Goal: Information Seeking & Learning: Compare options

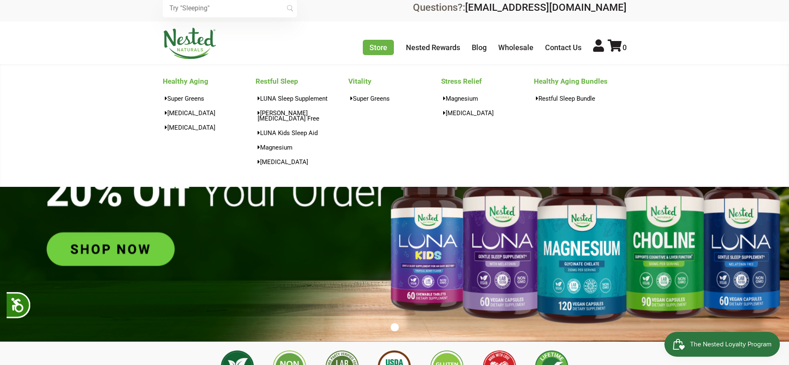
scroll to position [0, 291]
click at [276, 81] on link "Restful Sleep" at bounding box center [301, 81] width 93 height 13
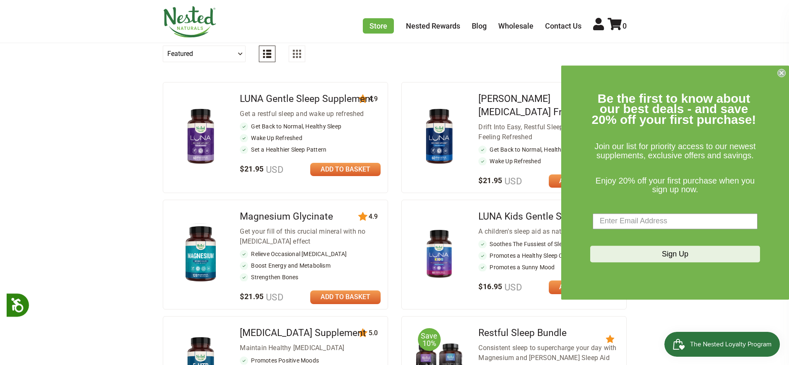
scroll to position [311, 0]
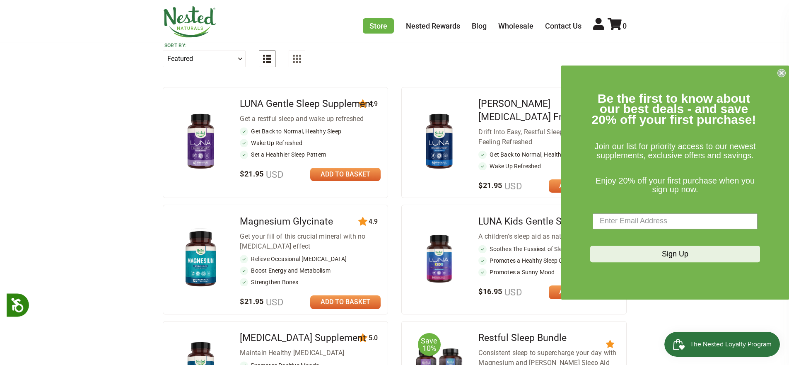
click at [438, 125] on img at bounding box center [439, 141] width 48 height 63
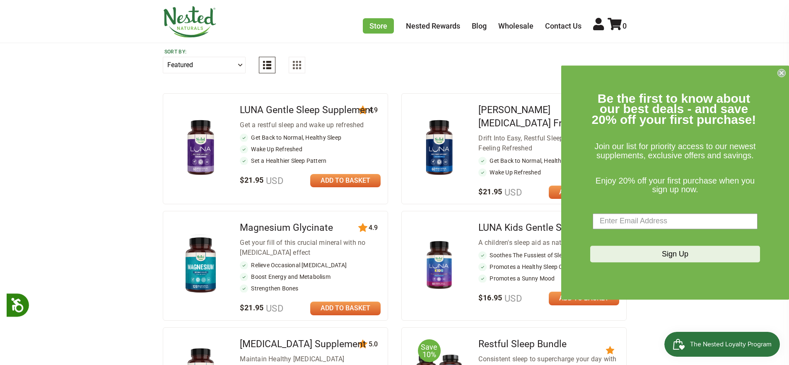
scroll to position [295, 0]
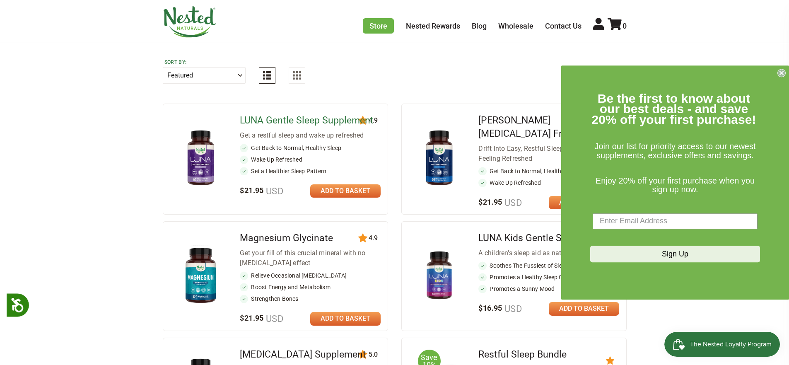
click at [269, 123] on link "LUNA Gentle Sleep Supplement" at bounding box center [307, 120] width 134 height 11
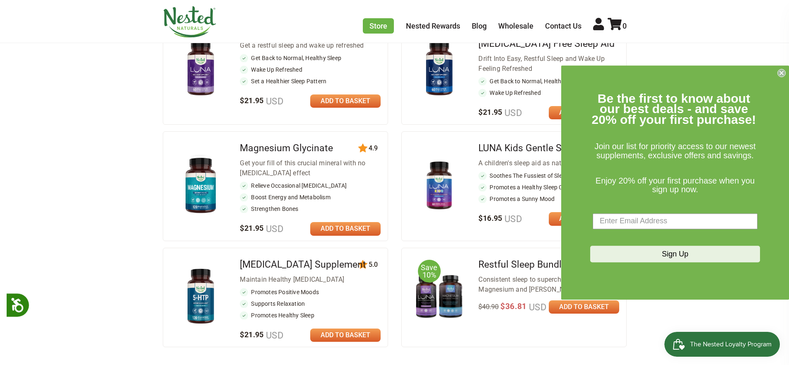
scroll to position [395, 0]
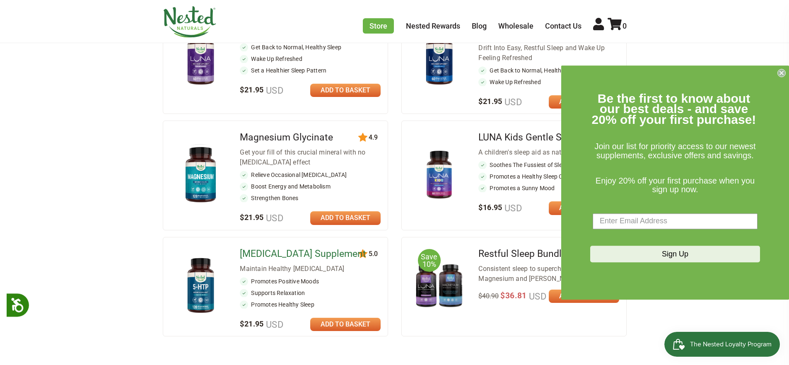
click at [273, 248] on link "5-HTP Supplement" at bounding box center [303, 253] width 126 height 11
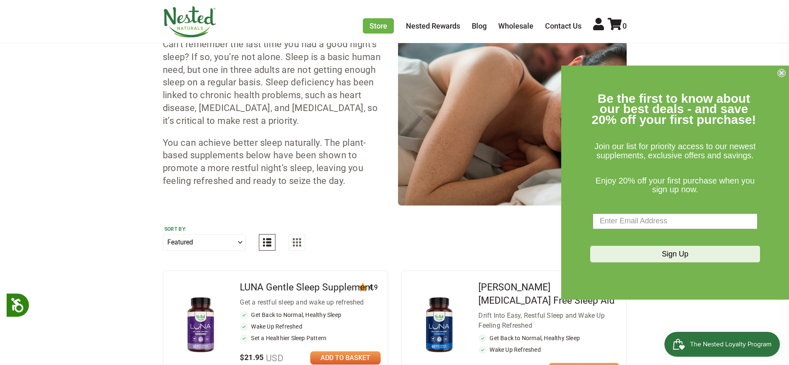
scroll to position [121, 0]
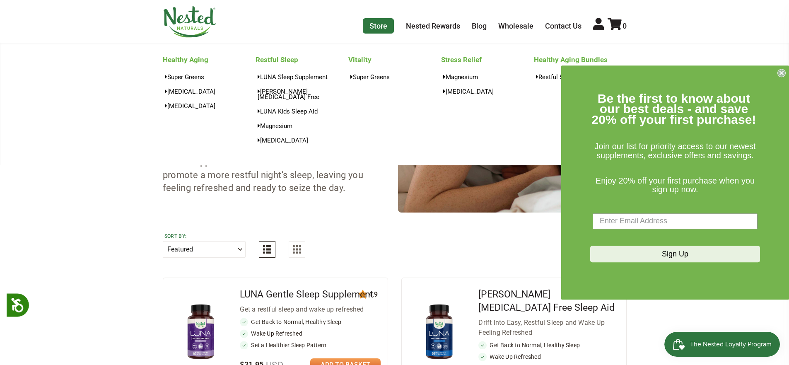
click at [378, 28] on link "Store" at bounding box center [378, 25] width 31 height 15
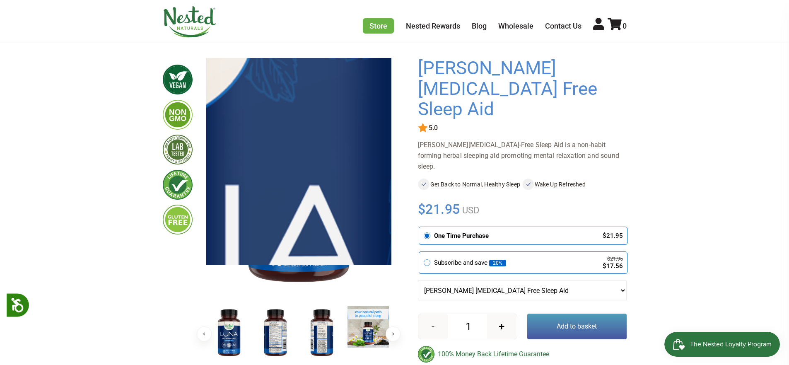
scroll to position [68, 0]
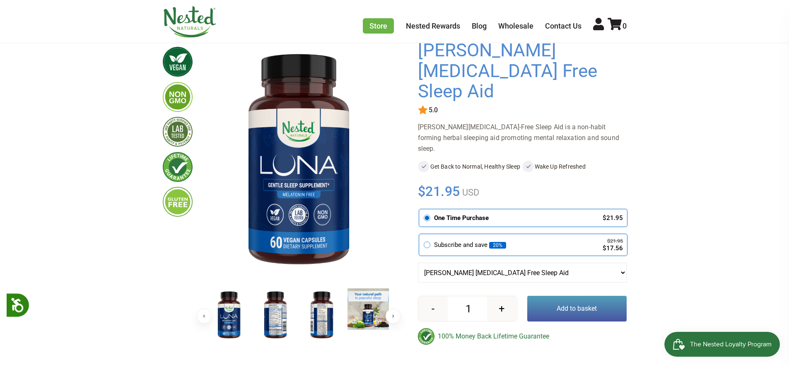
click at [278, 315] on img at bounding box center [275, 315] width 41 height 54
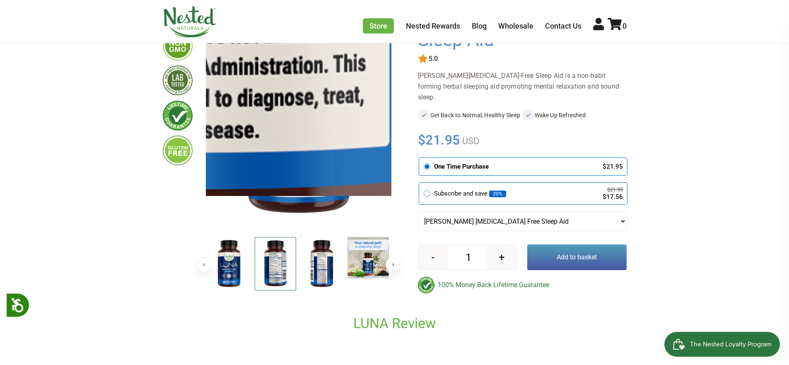
scroll to position [108, 0]
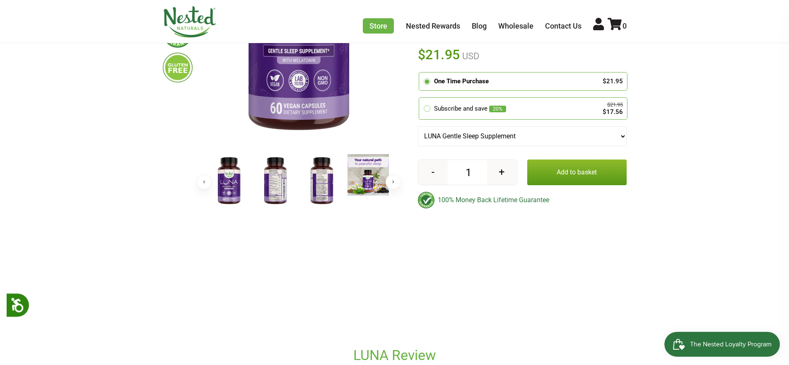
click at [275, 183] on img at bounding box center [275, 181] width 41 height 54
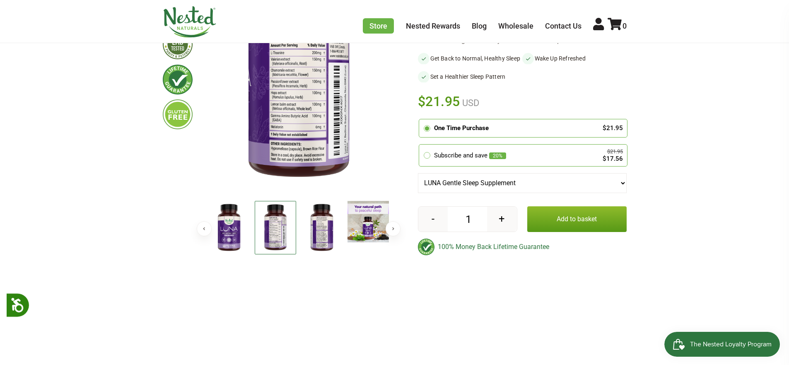
scroll to position [150, 0]
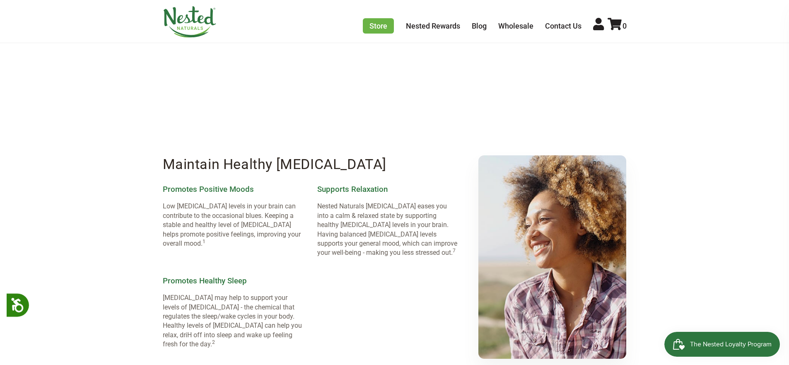
scroll to position [257, 0]
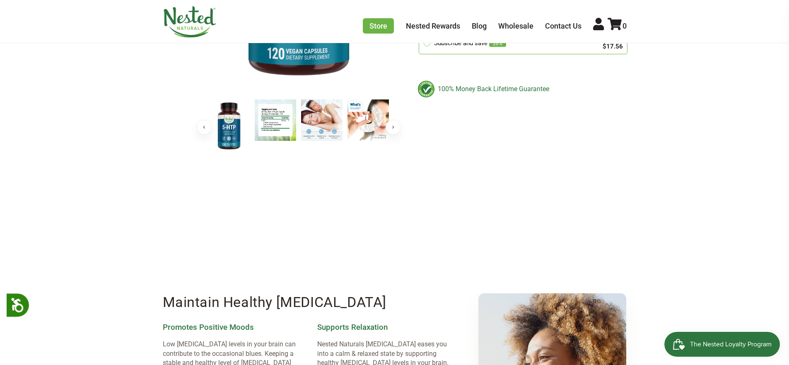
click at [280, 128] on img at bounding box center [275, 119] width 41 height 41
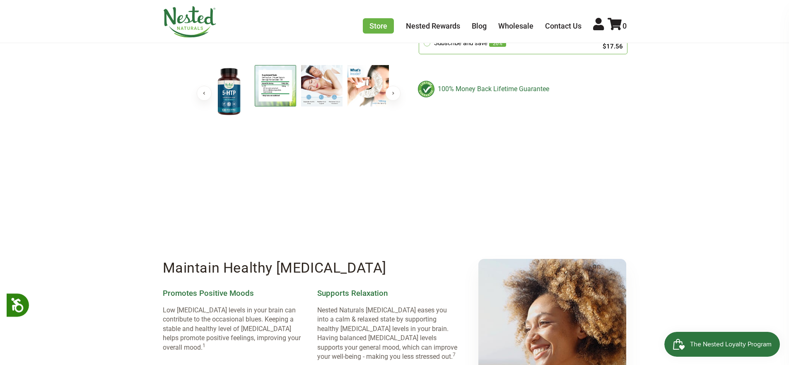
scroll to position [33, 0]
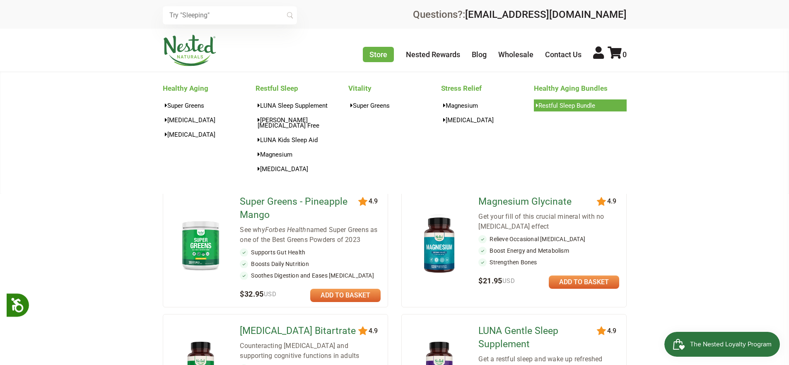
click at [582, 103] on link "Restful Sleep Bundle" at bounding box center [580, 105] width 93 height 12
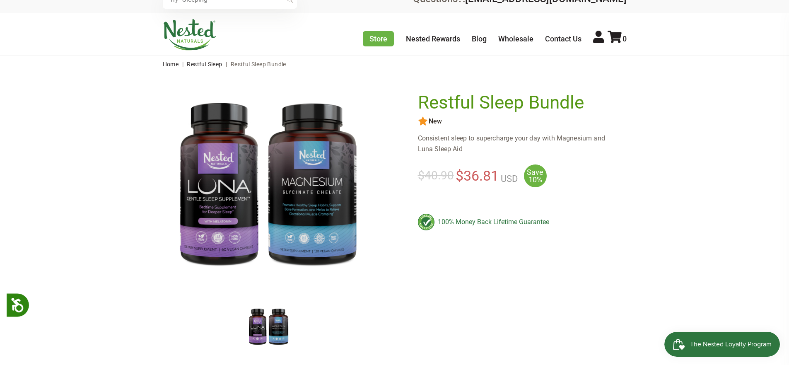
scroll to position [5, 0]
